Goal: Task Accomplishment & Management: Manage account settings

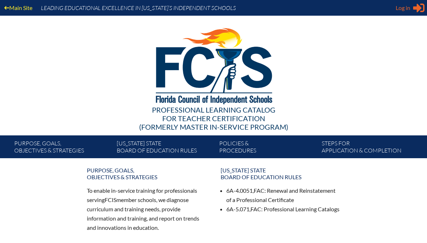
type input "[EMAIL_ADDRESS][DOMAIN_NAME]"
click at [403, 7] on span "Log in" at bounding box center [403, 8] width 15 height 9
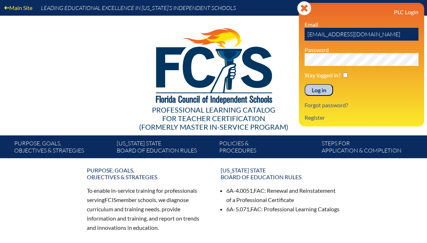
click at [323, 90] on input "Log in" at bounding box center [319, 90] width 28 height 12
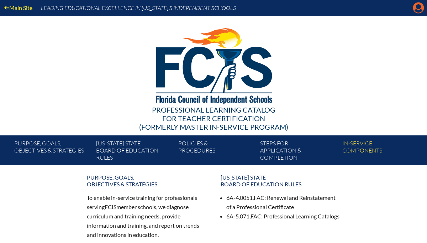
click at [417, 7] on icon "Manage account" at bounding box center [418, 7] width 11 height 11
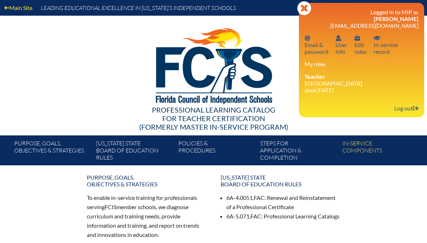
click at [314, 58] on div "Email password Email & password User info User info User info Edit roles In-ser…" at bounding box center [362, 48] width 114 height 26
click at [314, 55] on link "Email password Email & password" at bounding box center [317, 44] width 30 height 23
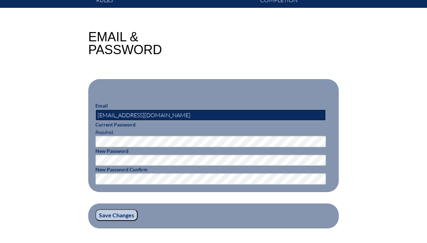
scroll to position [162, 0]
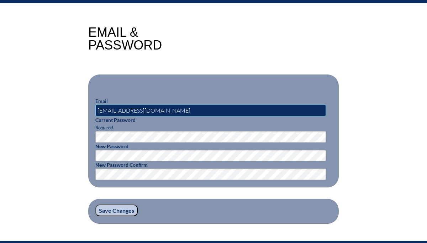
click at [134, 110] on input "esavitski@lhps.org" at bounding box center [210, 110] width 231 height 11
type input "esavitski@lhprep.org"
click at [169, 127] on p "Current Password Required." at bounding box center [213, 129] width 236 height 26
click at [114, 214] on input "Save Changes" at bounding box center [116, 210] width 42 height 12
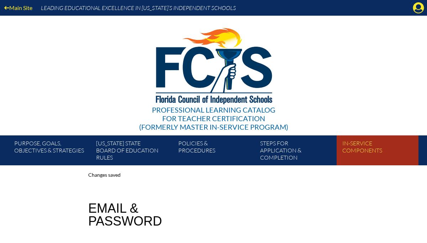
click at [352, 140] on link "In-service components" at bounding box center [381, 151] width 82 height 27
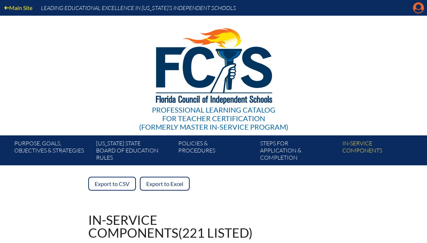
click at [417, 5] on icon "Manage account" at bounding box center [418, 7] width 11 height 11
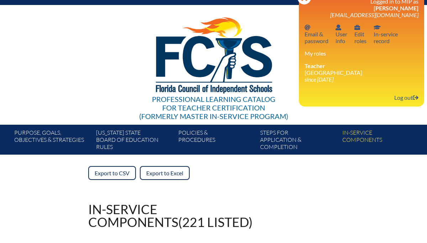
scroll to position [5, 0]
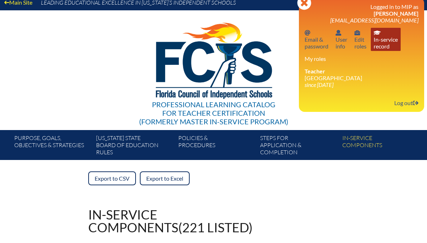
click at [387, 42] on link "In-service record In-service record" at bounding box center [386, 39] width 30 height 23
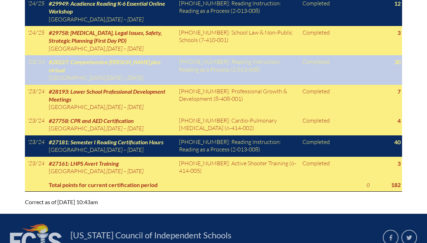
scroll to position [704, 0]
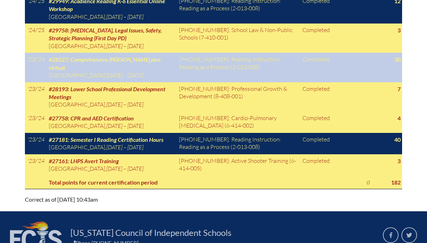
drag, startPoint x: 50, startPoint y: 142, endPoint x: 67, endPoint y: 153, distance: 20.4
click at [67, 82] on td "#28227: Comprehensive [PERSON_NAME][GEOGRAPHIC_DATA] plus virtual [GEOGRAPHIC_D…" at bounding box center [111, 67] width 130 height 29
copy span "#28227: Comprehensive [PERSON_NAME] plus virtual"
click at [68, 82] on td "#28227: Comprehensive Orton-Gillingham plus virtual Lake Highland Preparatory S…" at bounding box center [111, 67] width 130 height 29
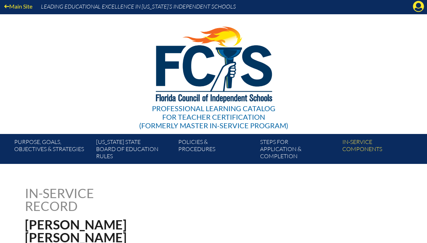
scroll to position [0, 0]
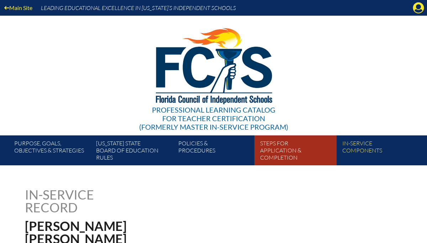
click at [263, 152] on link "Steps for application & completion" at bounding box center [298, 151] width 82 height 27
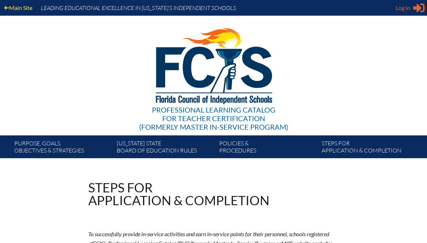
type input "[EMAIL_ADDRESS][DOMAIN_NAME]"
click at [405, 5] on span "Log in" at bounding box center [403, 8] width 15 height 9
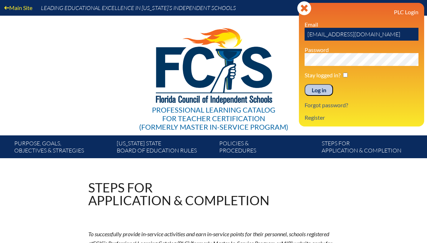
click at [317, 90] on input "Log in" at bounding box center [319, 90] width 28 height 12
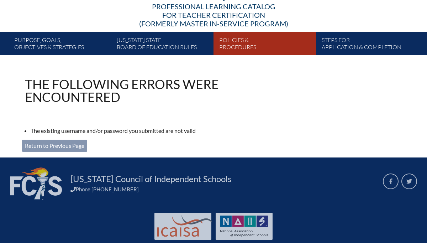
scroll to position [121, 0]
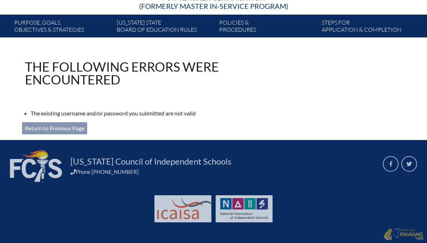
type input "[EMAIL_ADDRESS][DOMAIN_NAME]"
click at [68, 123] on link "Return to Previous Page" at bounding box center [54, 128] width 65 height 12
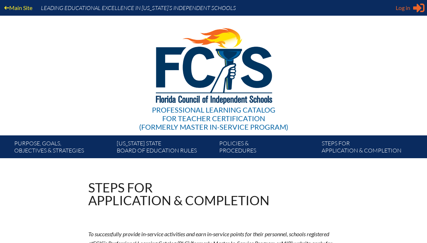
click at [405, 10] on span "Log in" at bounding box center [403, 8] width 15 height 9
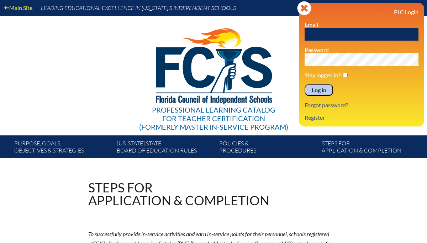
click at [344, 35] on input "text" at bounding box center [362, 34] width 114 height 13
type input "[EMAIL_ADDRESS][DOMAIN_NAME]"
click at [319, 91] on input "Log in" at bounding box center [319, 90] width 28 height 12
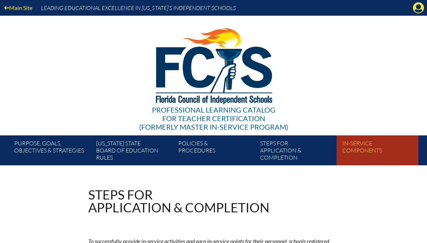
click at [350, 148] on link "In-service components" at bounding box center [381, 151] width 82 height 27
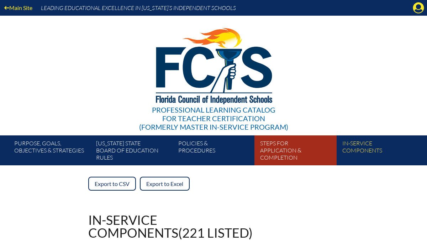
click at [304, 155] on link "Steps for application & completion" at bounding box center [298, 151] width 82 height 27
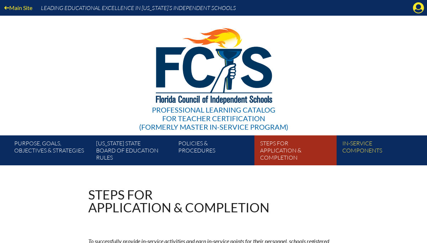
click at [273, 156] on link "Steps for application & completion" at bounding box center [298, 151] width 82 height 27
click at [280, 154] on link "Steps for application & completion" at bounding box center [298, 151] width 82 height 27
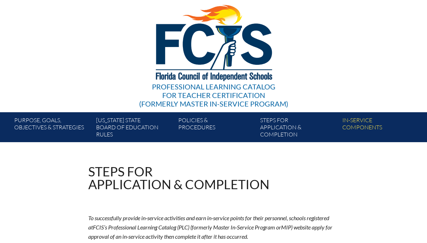
scroll to position [22, 0]
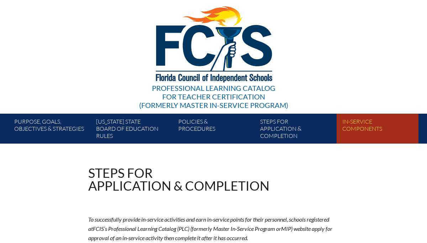
click at [354, 123] on link "In-service components" at bounding box center [381, 129] width 82 height 27
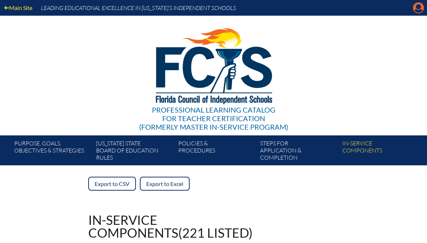
click at [415, 6] on icon at bounding box center [418, 7] width 11 height 11
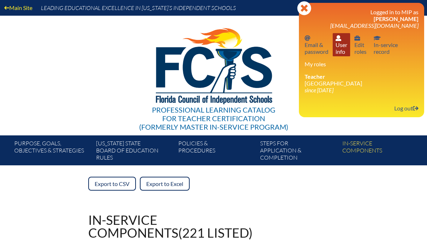
click at [341, 51] on link "User info User info" at bounding box center [341, 44] width 17 height 23
click at [298, 217] on div "In-service components (221 listed)" at bounding box center [213, 226] width 251 height 26
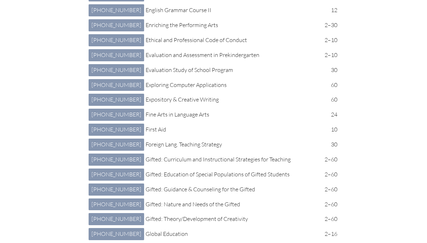
scroll to position [1190, 0]
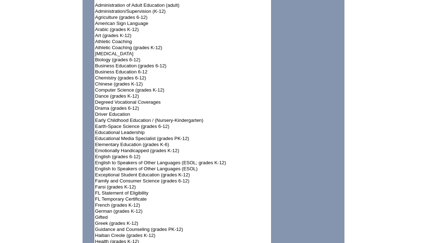
scroll to position [548, 0]
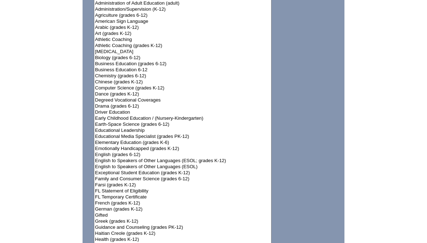
click at [204, 170] on option "Exceptional Student Education (grades K-12)" at bounding box center [182, 173] width 177 height 6
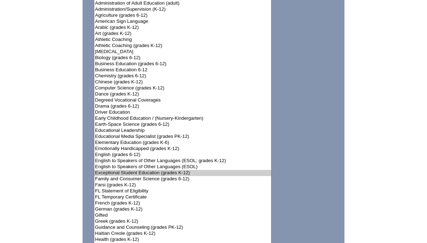
select select"]"] "15191"
click at [203, 164] on option "English to Speakers of Other Languages (ESOL)" at bounding box center [182, 167] width 177 height 6
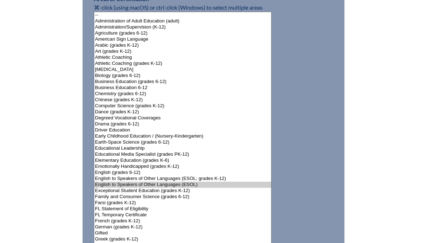
scroll to position [527, 0]
